Goal: Check status: Check status

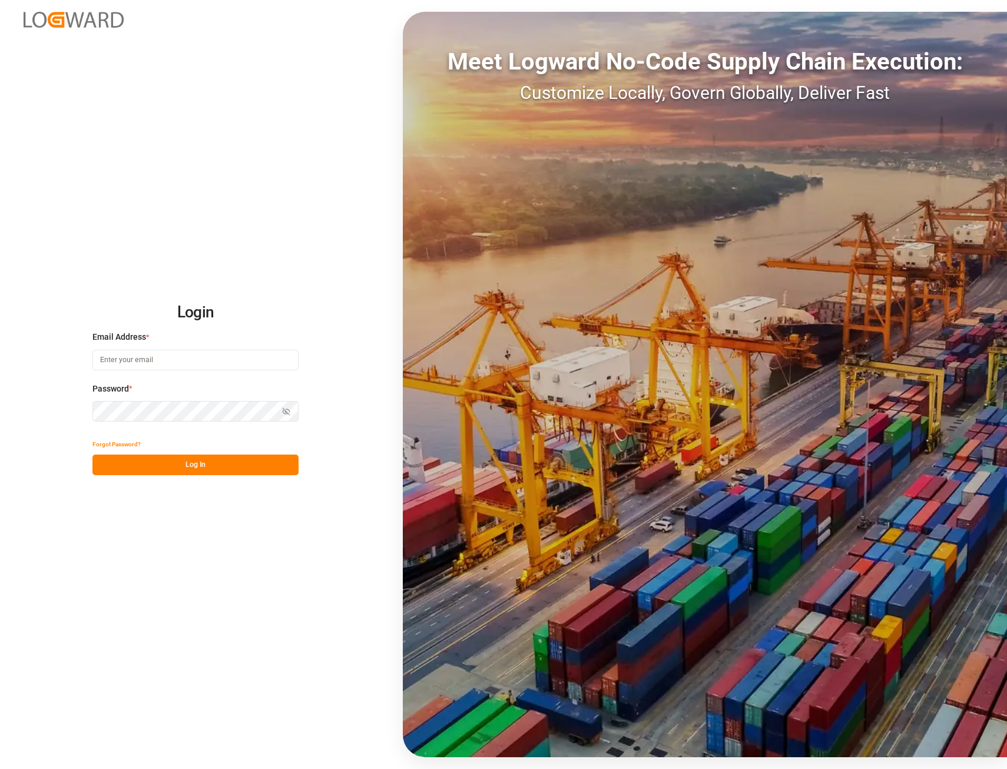
type input "[EMAIL_ADDRESS][PERSON_NAME][DOMAIN_NAME]"
click at [180, 469] on button "Log In" at bounding box center [195, 465] width 206 height 21
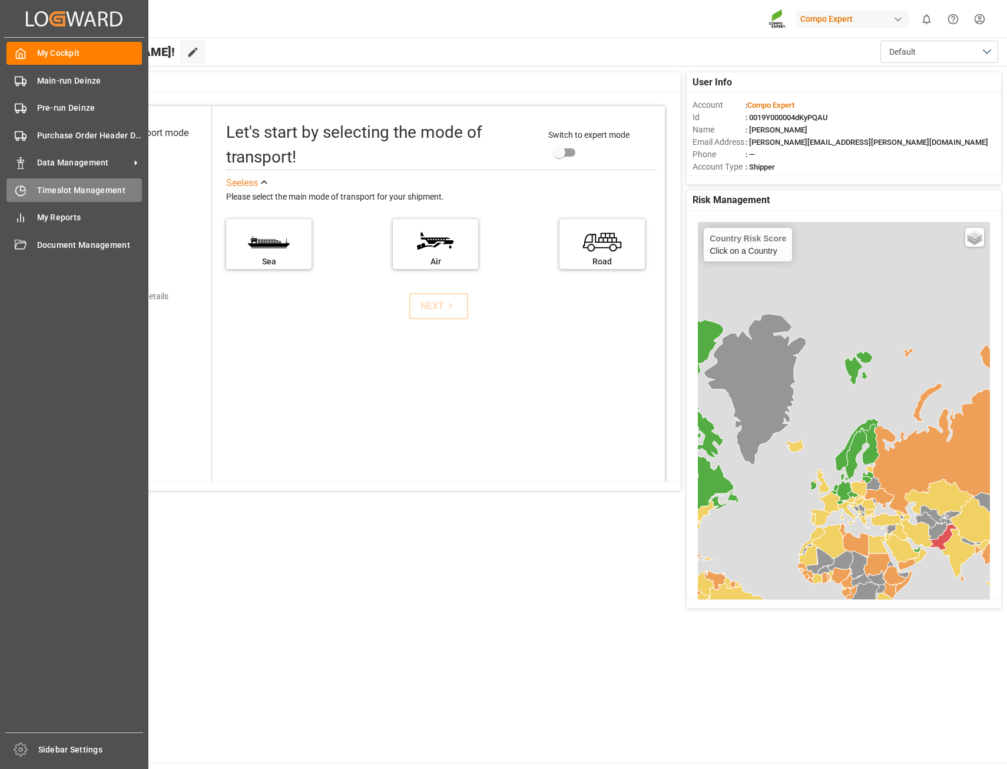
click at [79, 192] on span "Timeslot Management" at bounding box center [89, 190] width 105 height 12
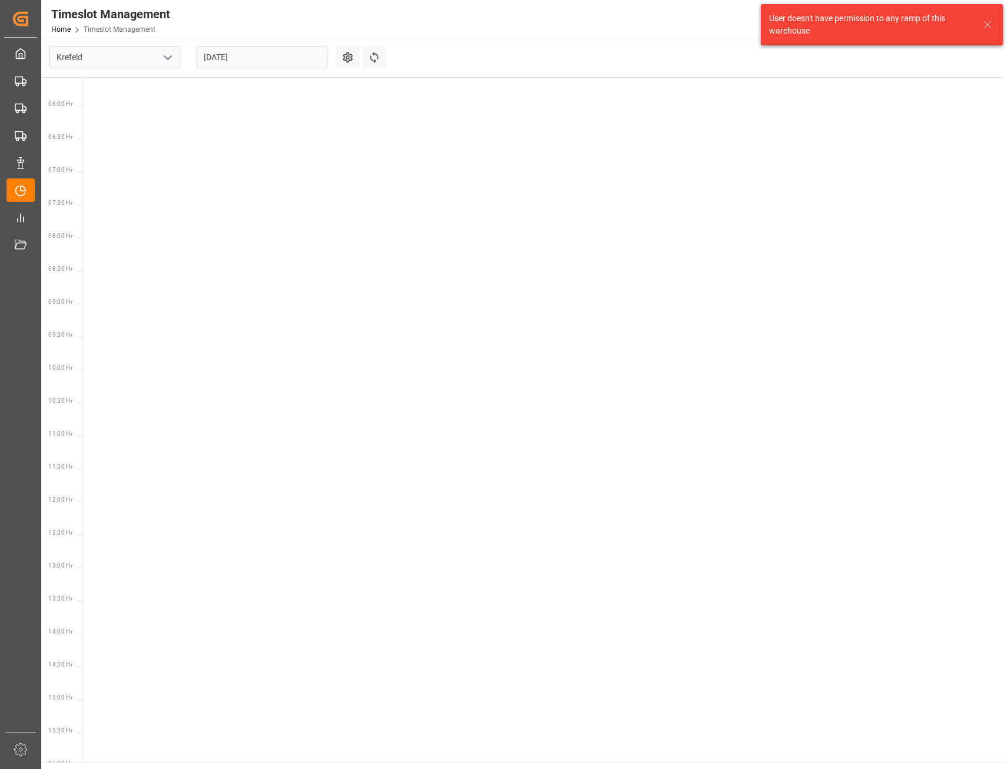
scroll to position [611, 0]
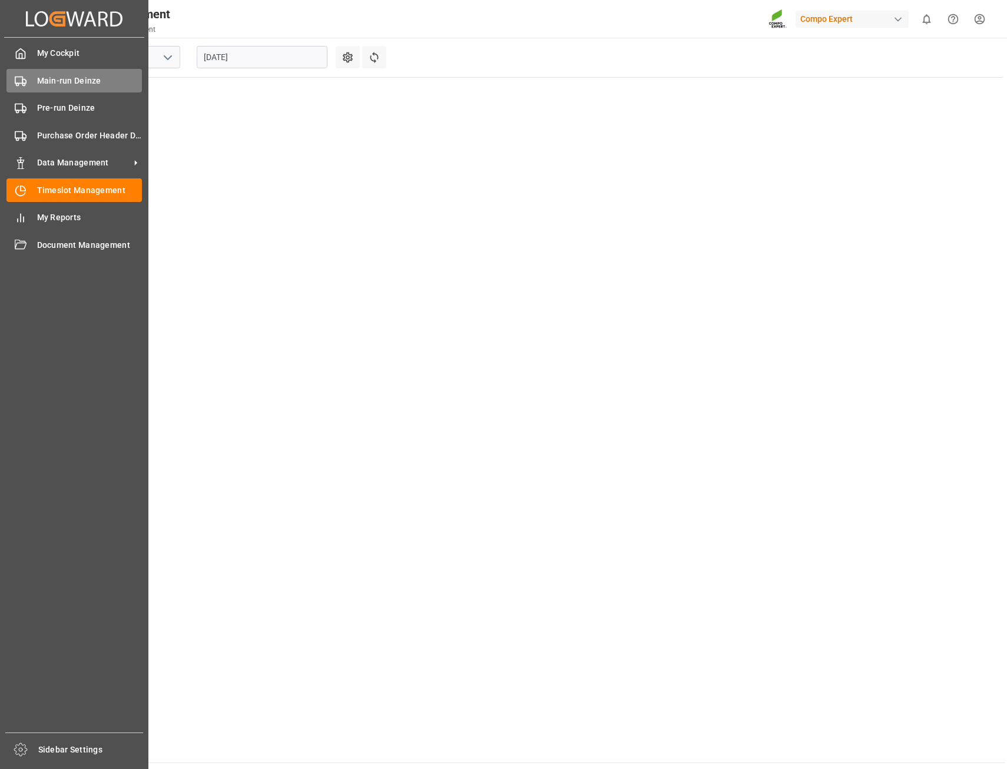
click at [80, 79] on span "Main-run Deinze" at bounding box center [89, 81] width 105 height 12
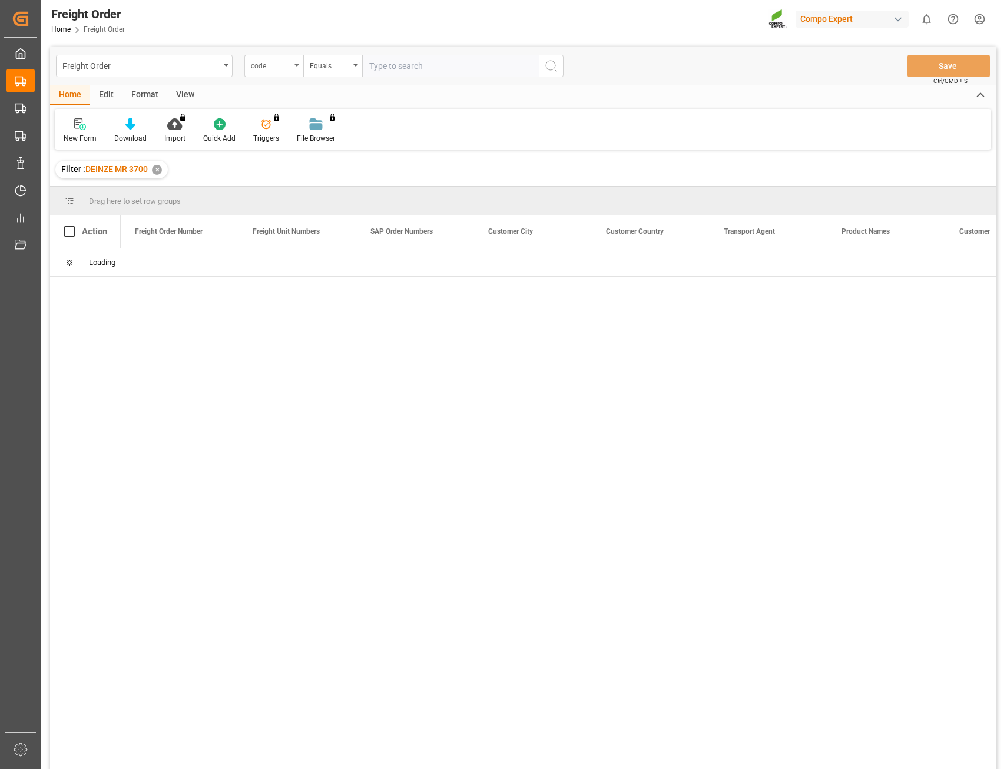
click at [293, 65] on div "code" at bounding box center [273, 66] width 59 height 22
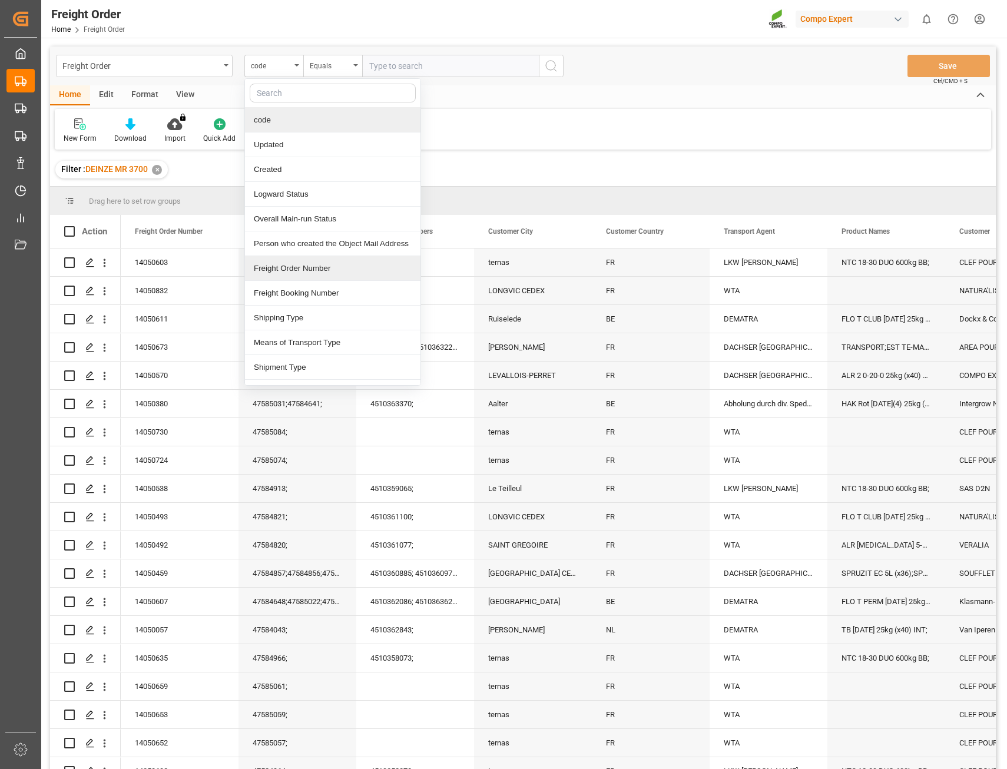
click at [293, 261] on div "Freight Order Number" at bounding box center [332, 268] width 175 height 25
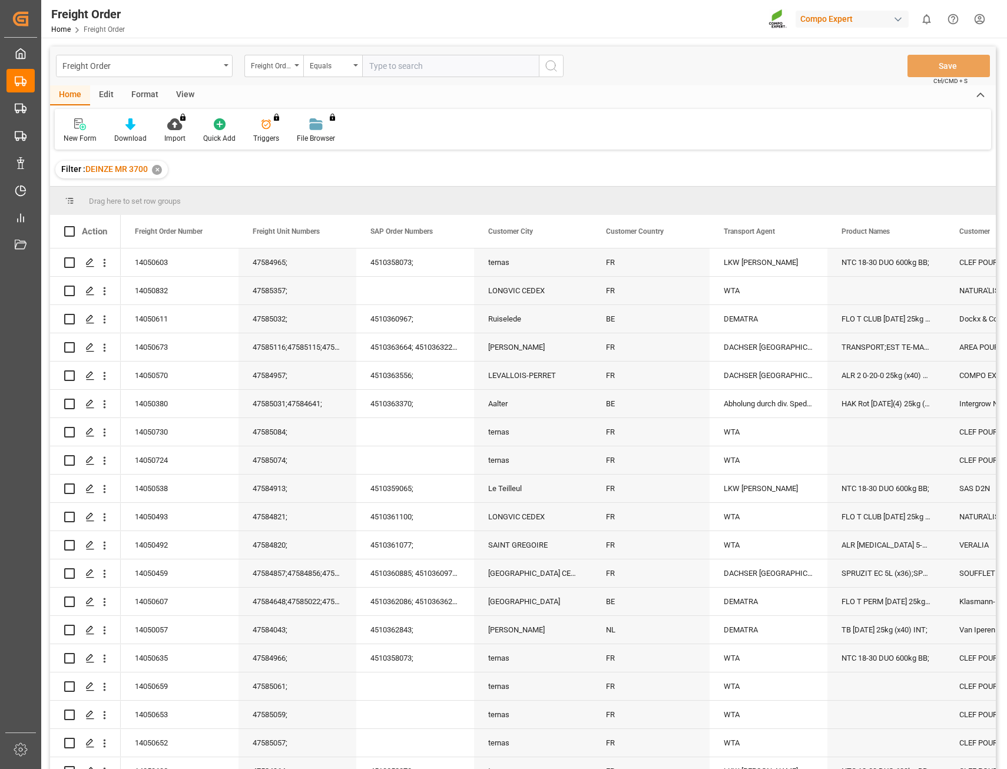
click at [392, 63] on input "text" at bounding box center [450, 66] width 177 height 22
type input "14050124"
